Goal: Find specific page/section

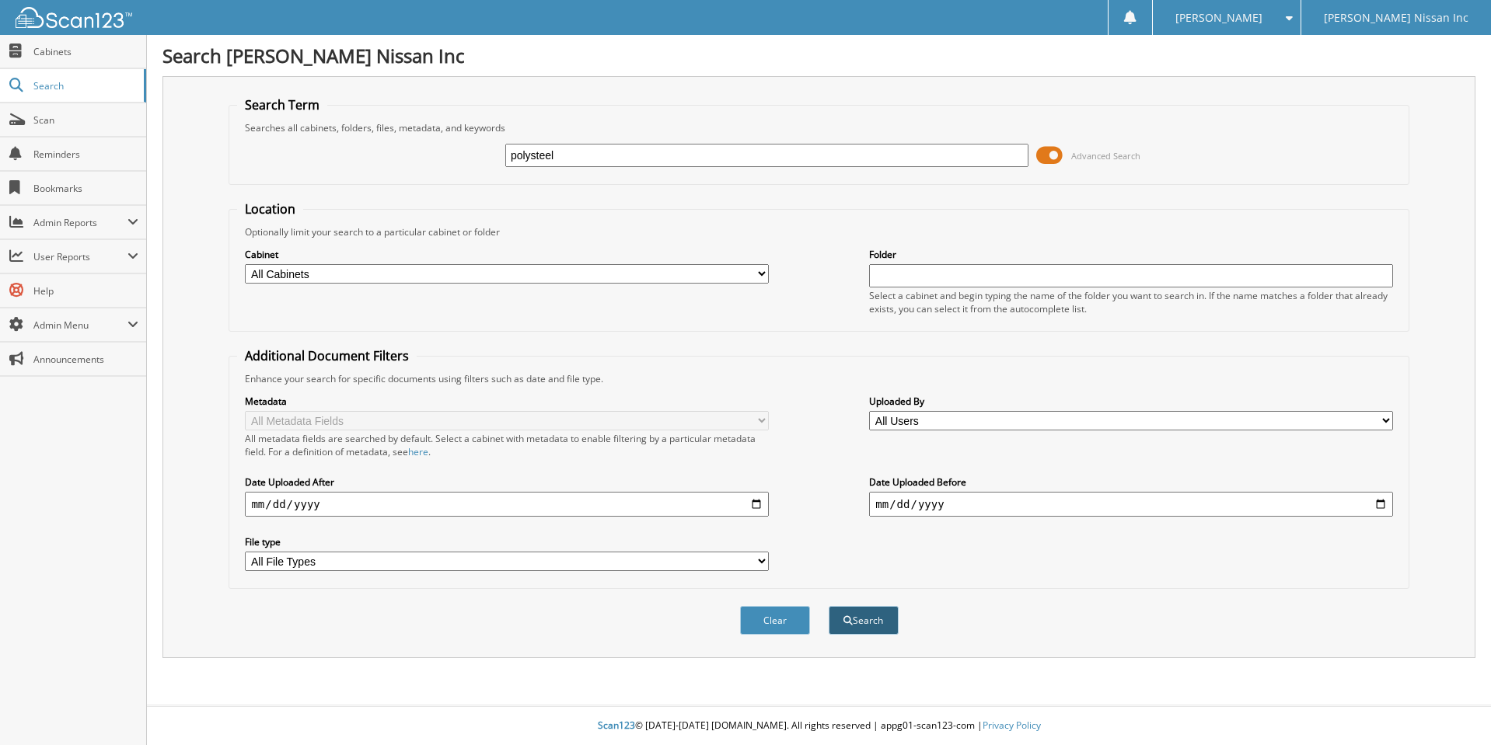
type input "polysteel"
click at [856, 619] on button "Search" at bounding box center [863, 620] width 70 height 29
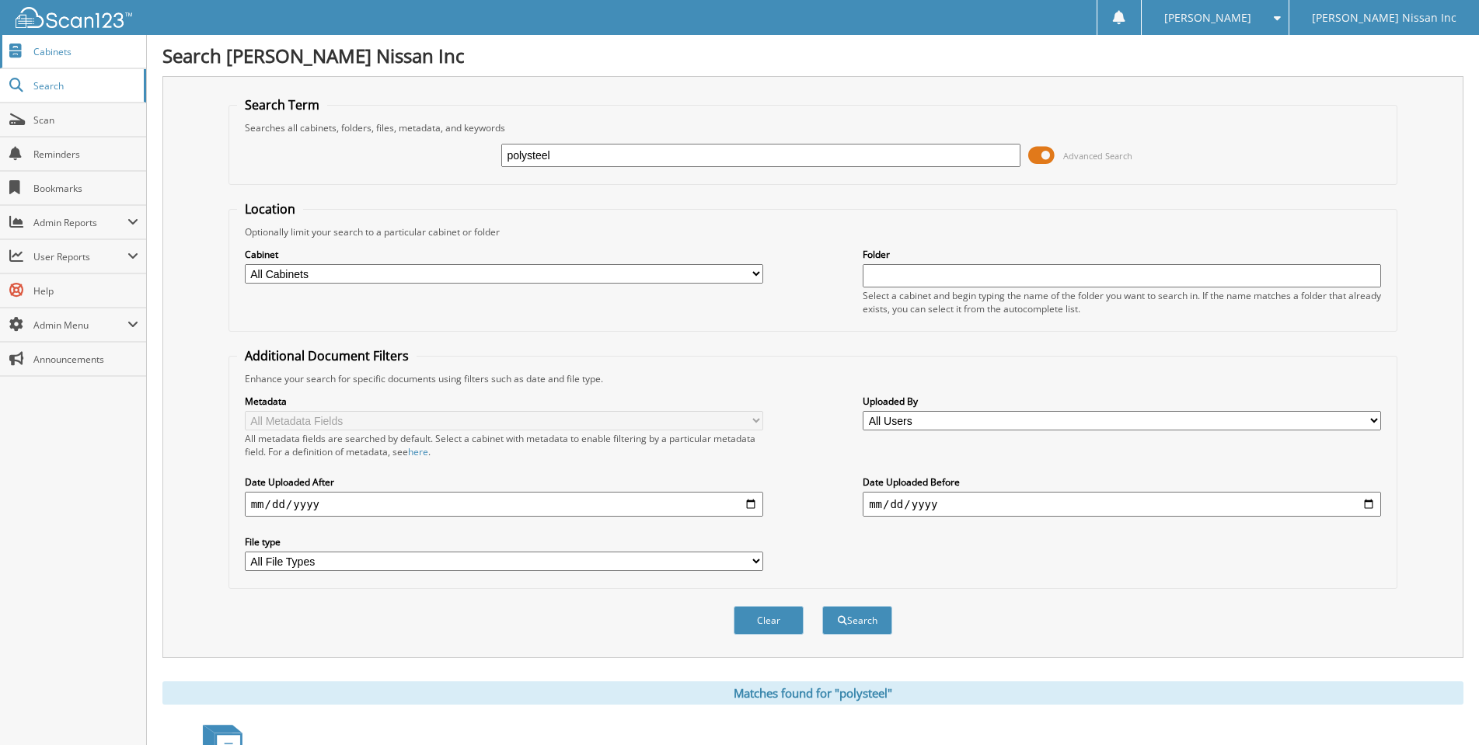
click at [46, 48] on span "Cabinets" at bounding box center [85, 51] width 105 height 13
